Goal: Obtain resource: Download file/media

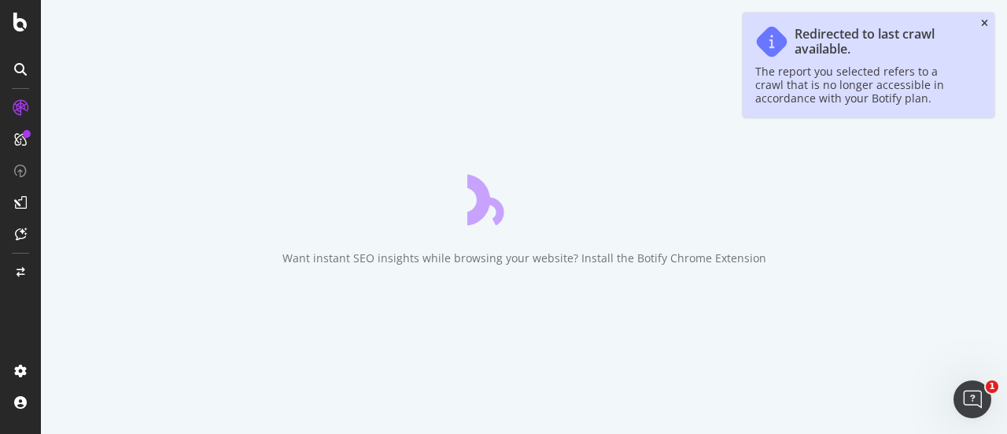
click at [986, 20] on icon "close toast" at bounding box center [984, 23] width 7 height 9
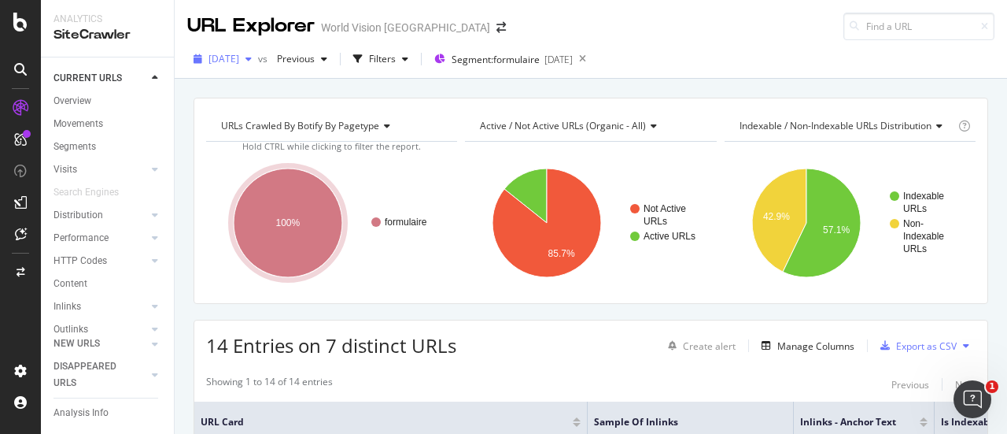
click at [239, 63] on span "[DATE]" at bounding box center [223, 58] width 31 height 13
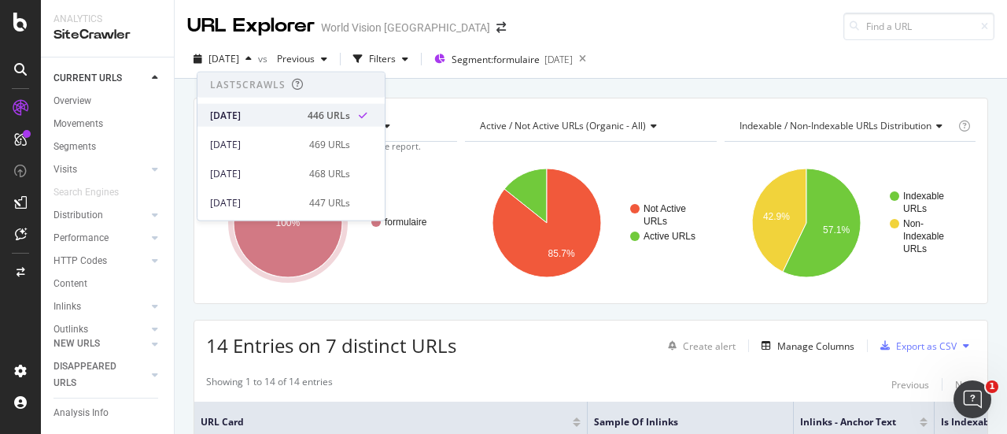
click at [245, 116] on div "[DATE]" at bounding box center [254, 115] width 88 height 14
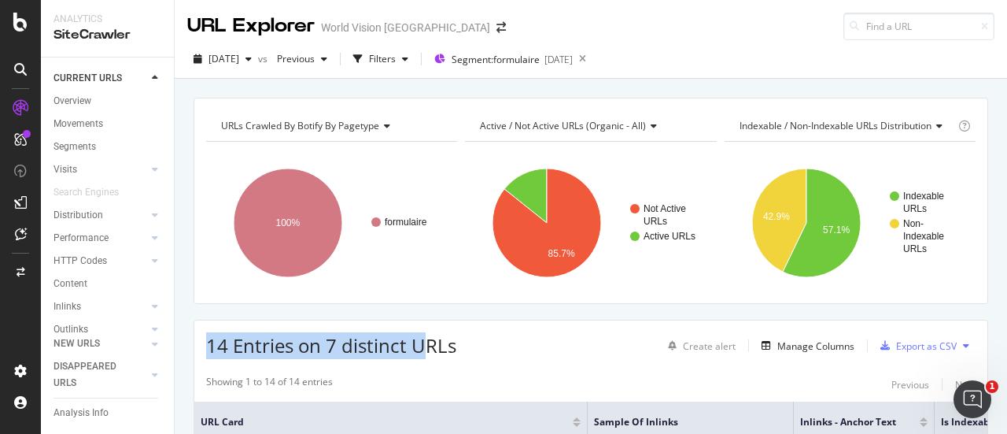
drag, startPoint x: 206, startPoint y: 338, endPoint x: 433, endPoint y: 309, distance: 228.4
drag, startPoint x: 465, startPoint y: 338, endPoint x: 198, endPoint y: 356, distance: 267.3
click at [198, 356] on div "14 Entries on 7 distinct URLs Create alert Manage Columns Export as CSV" at bounding box center [590, 339] width 793 height 39
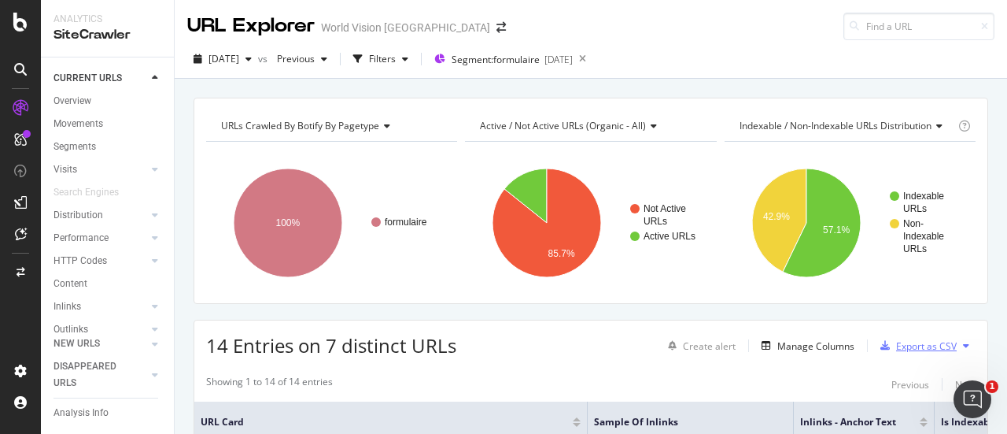
click at [930, 339] on div "Export as CSV" at bounding box center [926, 345] width 61 height 13
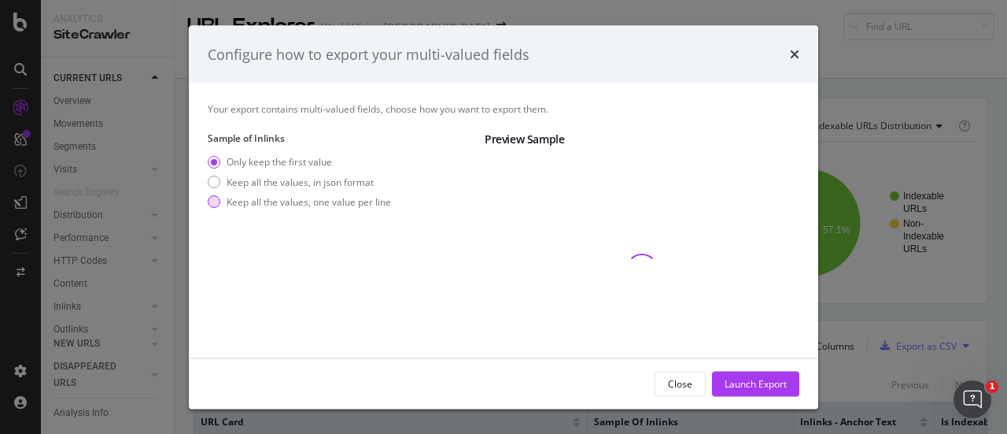
click at [296, 197] on div "Keep all the values, one value per line" at bounding box center [309, 200] width 164 height 13
click at [324, 190] on div "Only keep the first value Keep all the values, in json format Keep all the valu…" at bounding box center [299, 184] width 183 height 59
click at [308, 186] on div "Keep all the values, in json format" at bounding box center [300, 181] width 147 height 13
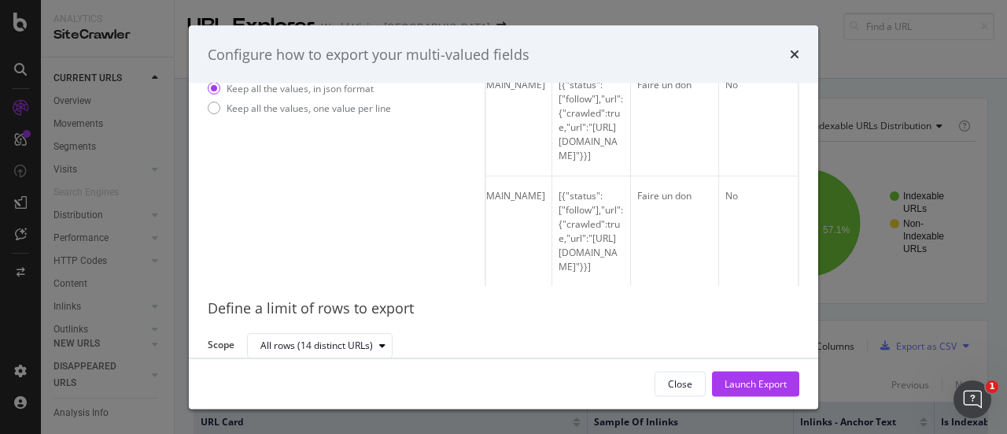
scroll to position [87, 0]
click at [751, 391] on div "Launch Export" at bounding box center [756, 383] width 62 height 24
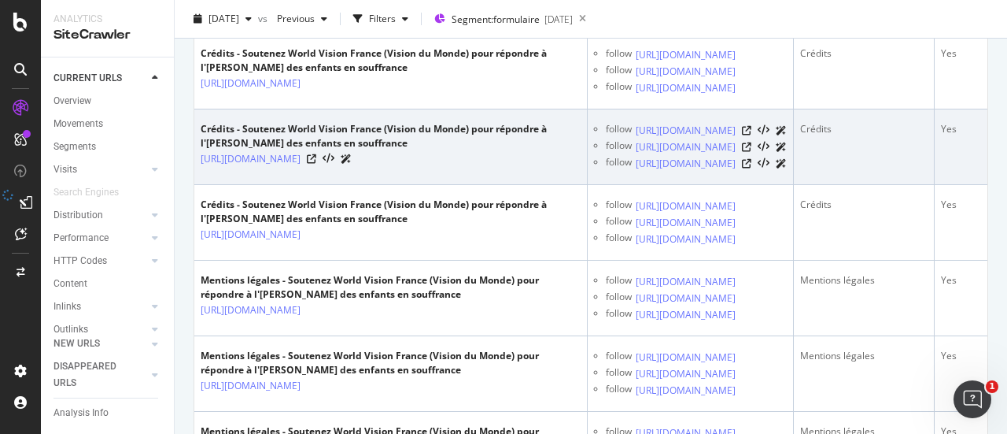
scroll to position [681, 0]
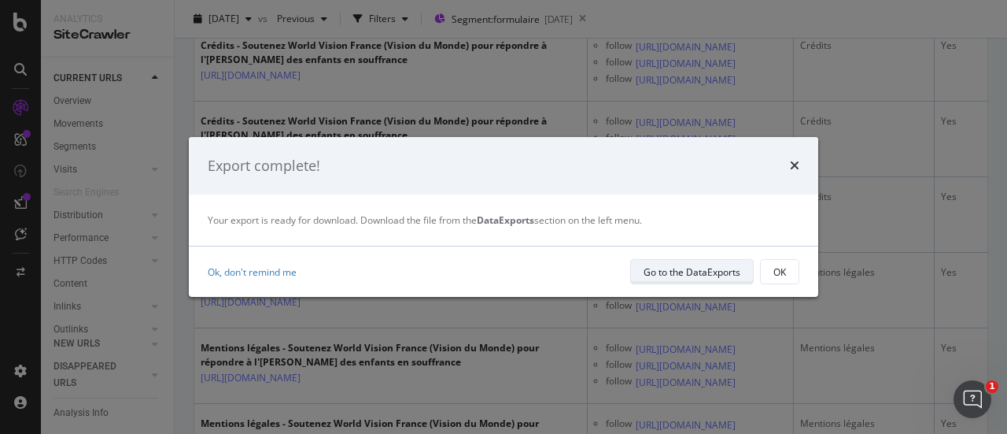
click at [714, 267] on div "Go to the DataExports" at bounding box center [692, 271] width 97 height 13
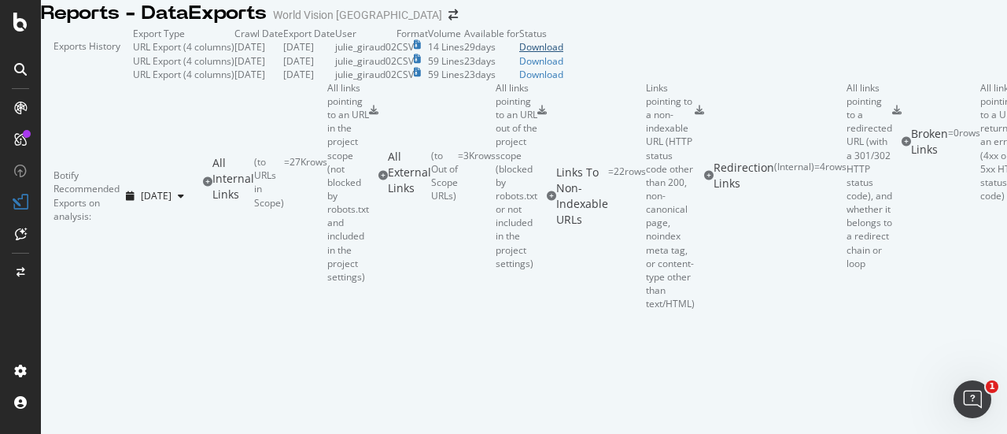
click at [563, 53] on div "Download" at bounding box center [541, 46] width 44 height 13
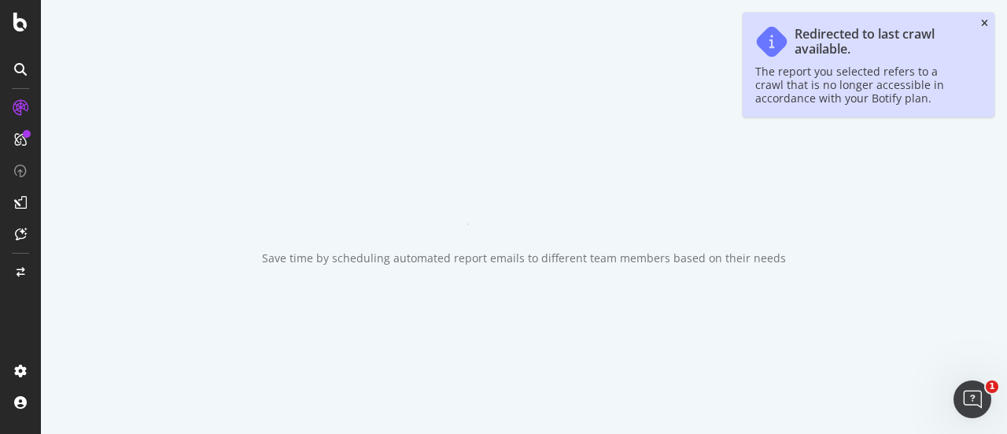
click at [987, 21] on icon "close toast" at bounding box center [984, 23] width 7 height 9
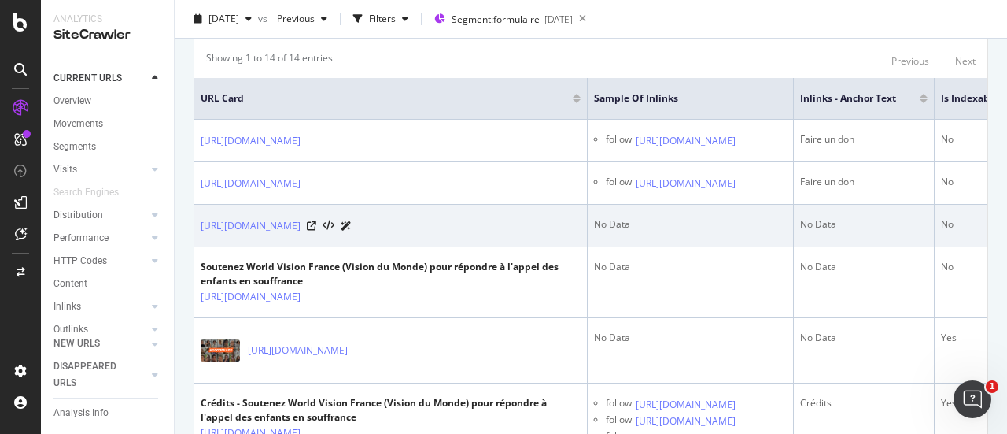
scroll to position [339, 0]
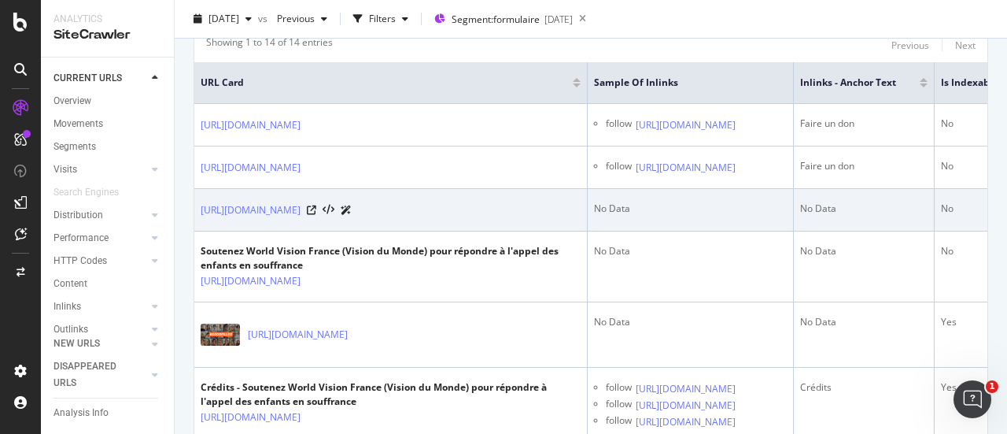
drag, startPoint x: 413, startPoint y: 207, endPoint x: 804, endPoint y: 215, distance: 391.1
click at [794, 215] on td "No Data" at bounding box center [691, 210] width 206 height 42
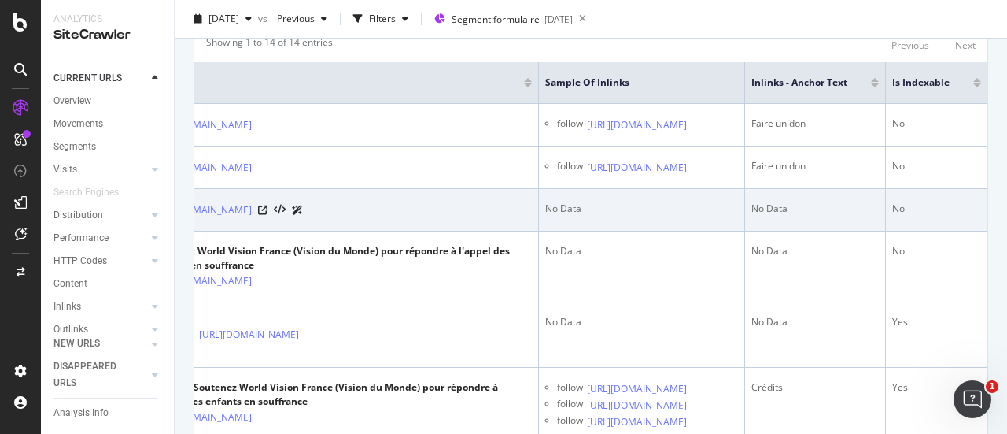
scroll to position [0, 0]
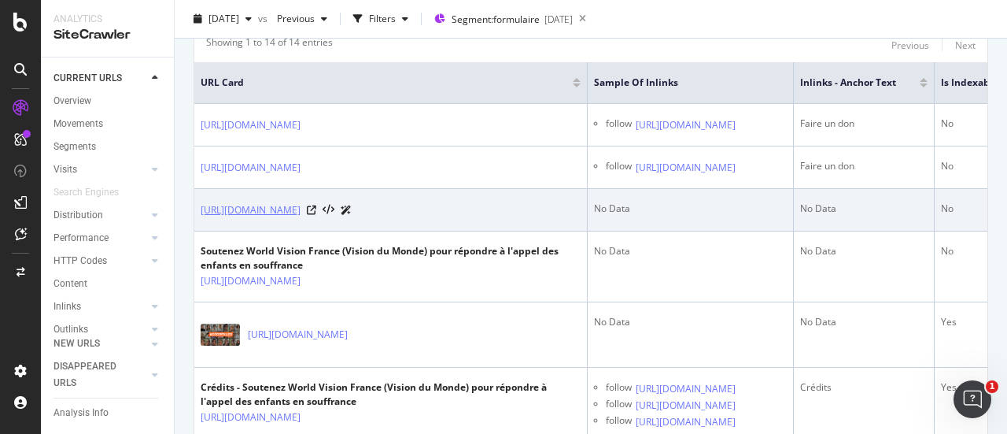
click at [301, 202] on link "https://formulaire.worldvision.fr/don-popin/b?cid=23&lang=fr_FR&_cv=1" at bounding box center [251, 210] width 100 height 16
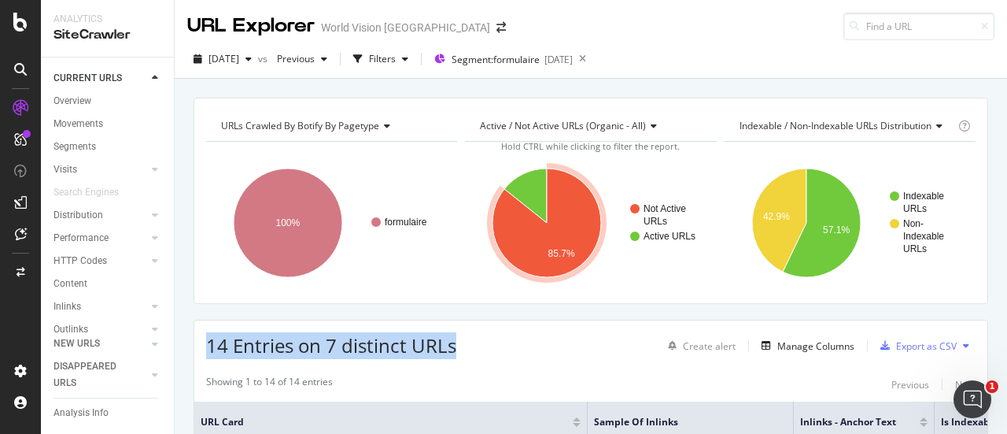
drag, startPoint x: 201, startPoint y: 344, endPoint x: 488, endPoint y: 342, distance: 287.2
click at [488, 342] on div "14 Entries on 7 distinct URLs Create alert Manage Columns Export as CSV" at bounding box center [590, 339] width 793 height 39
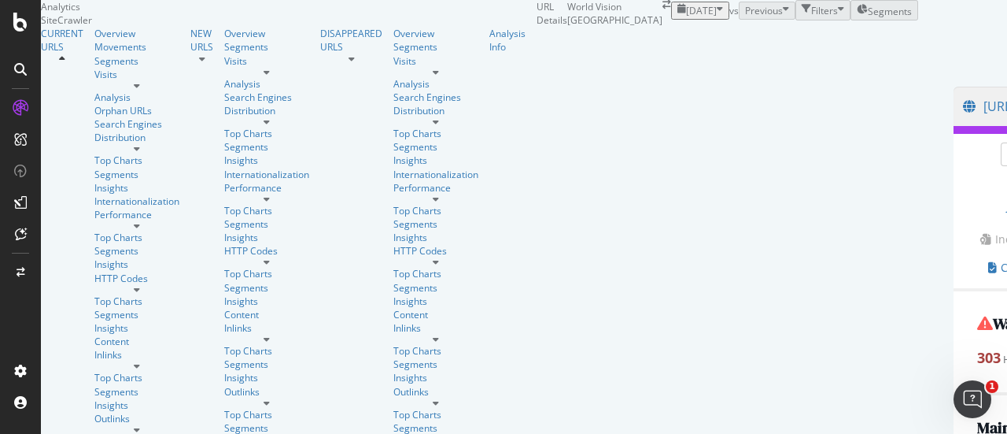
scroll to position [529, 0]
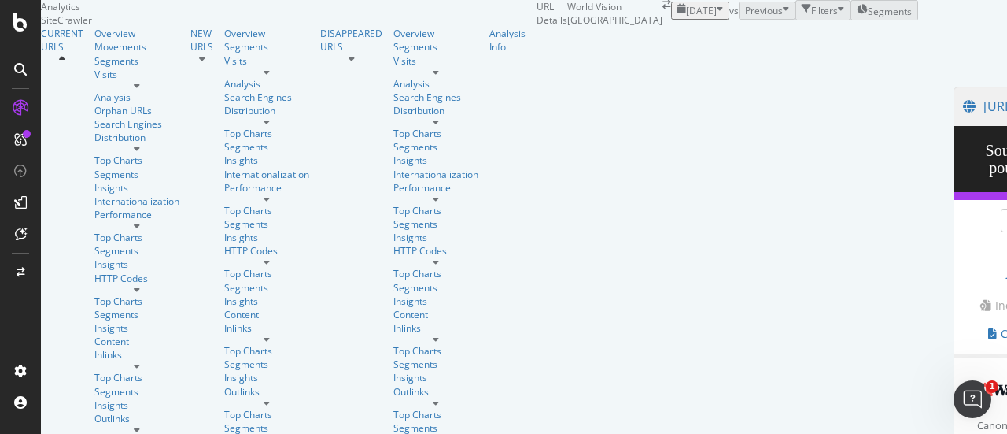
scroll to position [1888, 0]
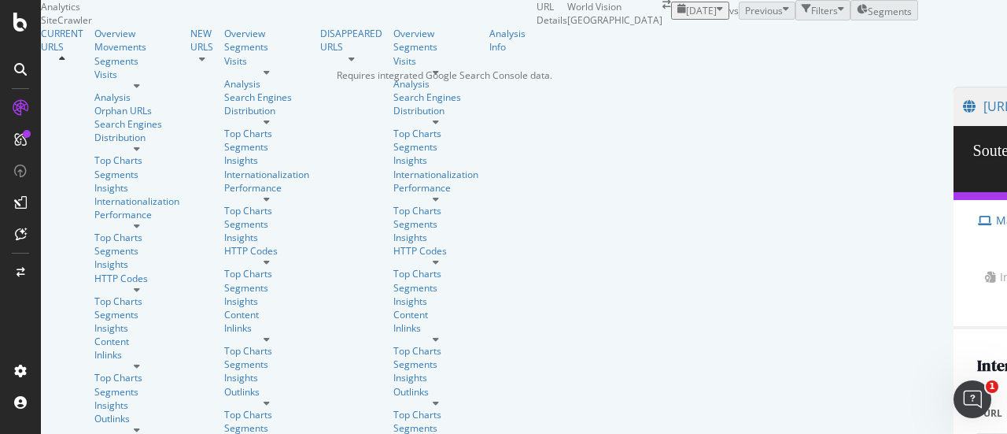
scroll to position [190, 0]
